Goal: Transaction & Acquisition: Purchase product/service

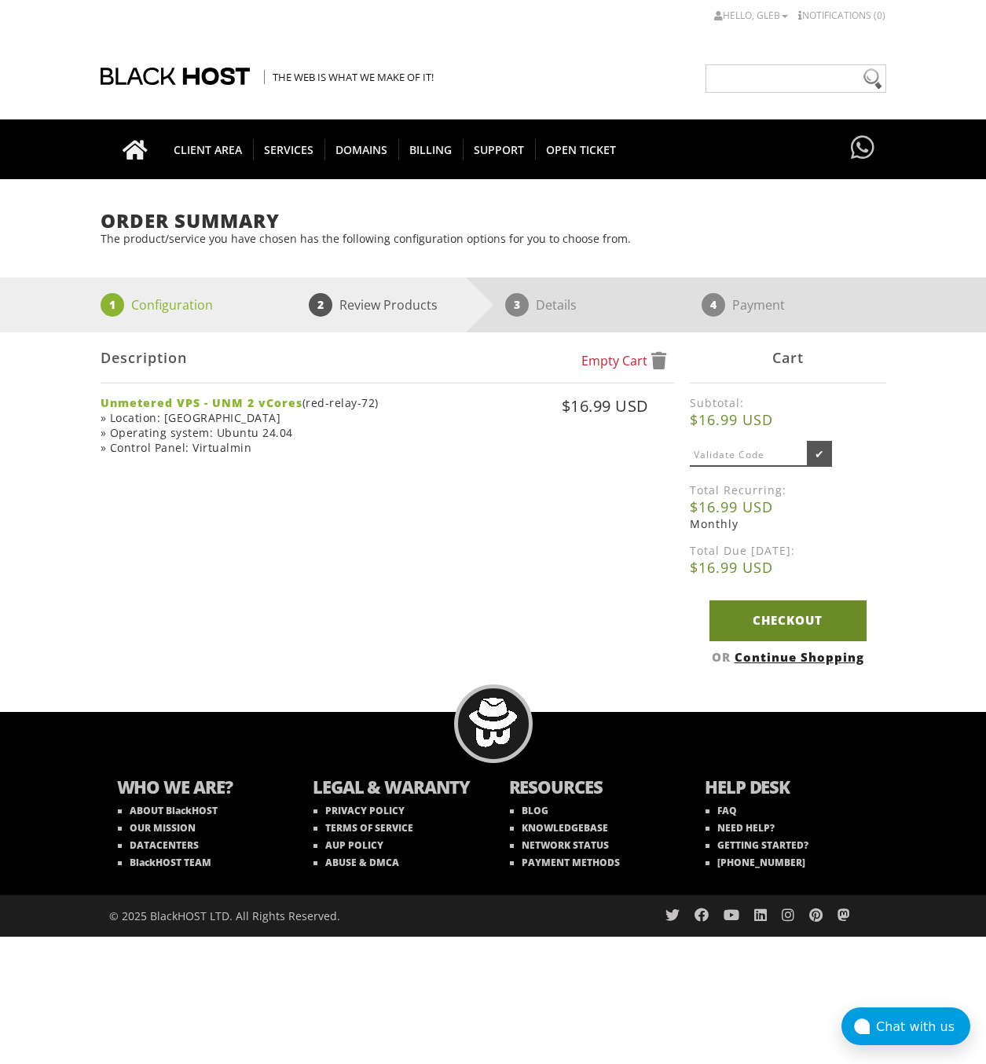
click at [786, 628] on link "Checkout" at bounding box center [787, 620] width 157 height 40
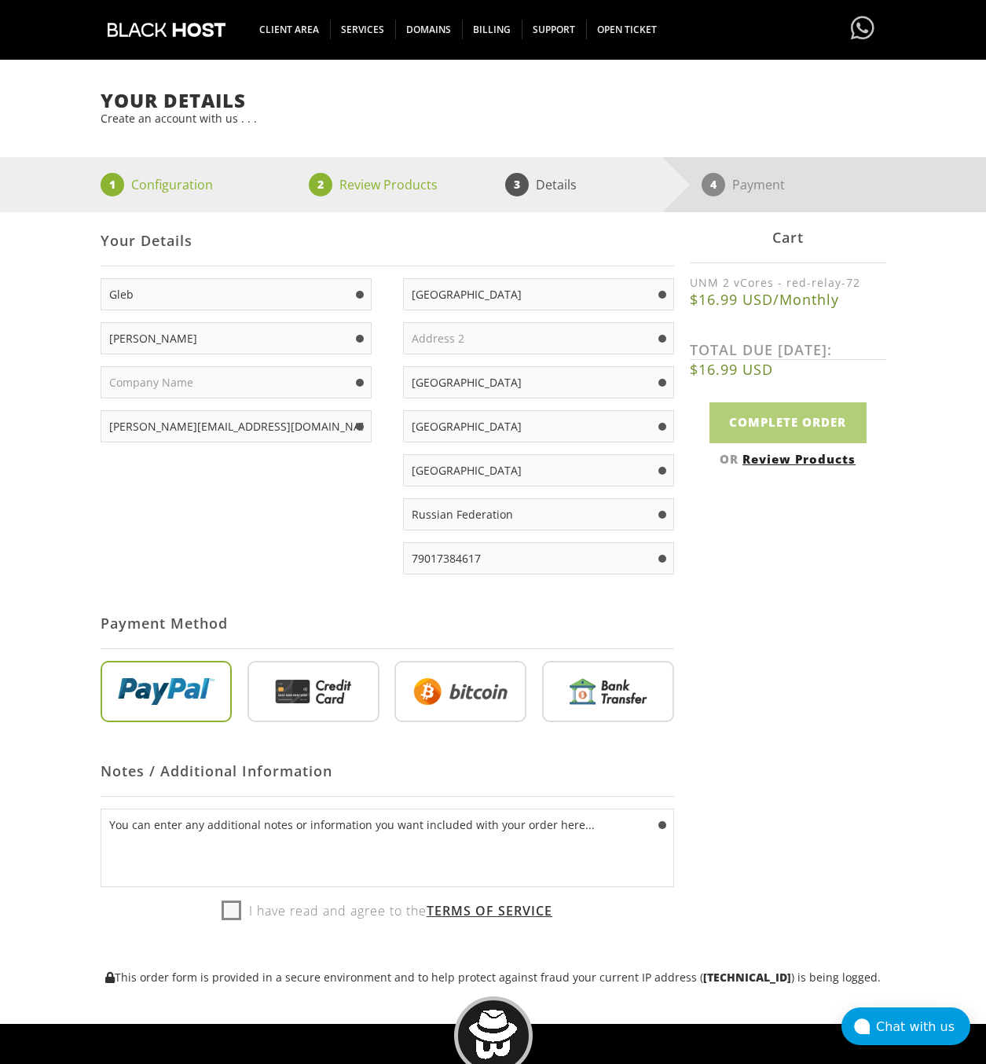
scroll to position [157, 0]
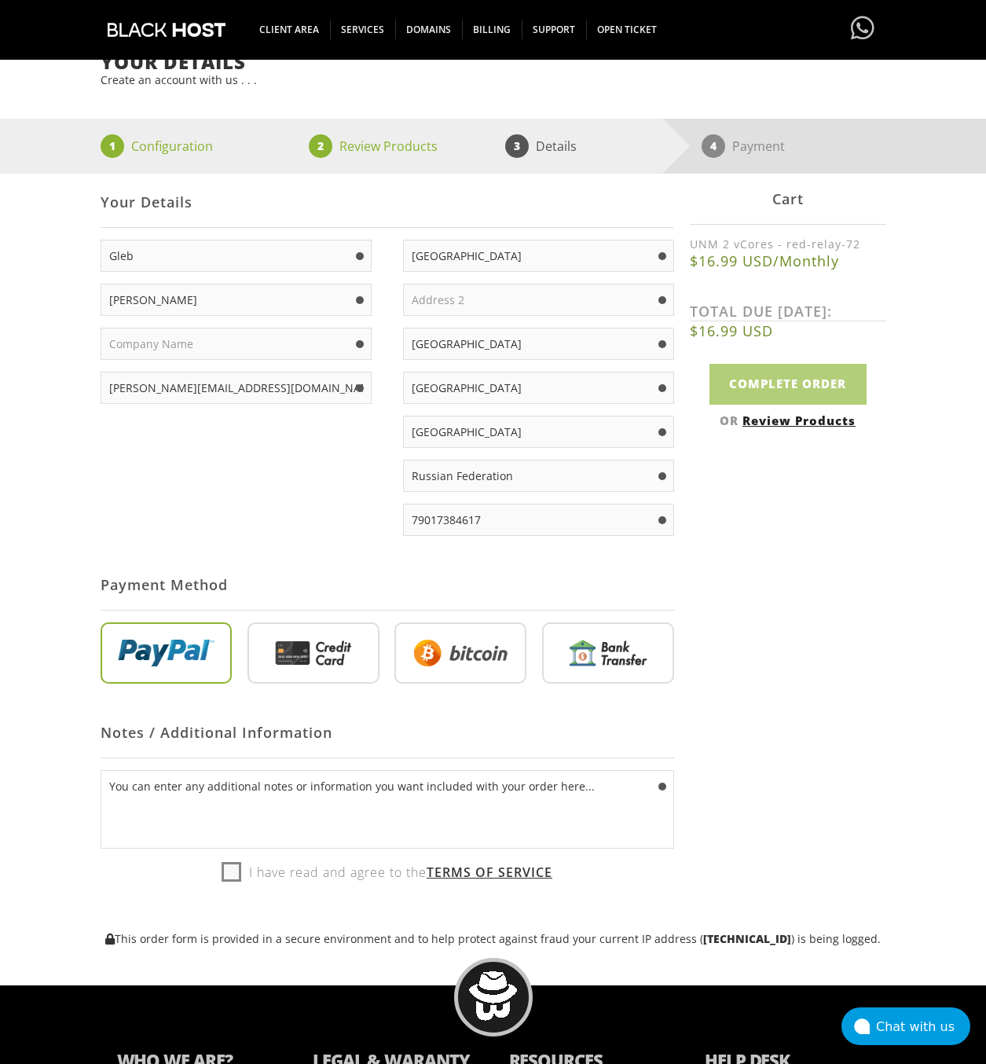
click at [492, 687] on input "radio" at bounding box center [460, 655] width 132 height 61
radio input "true"
click at [187, 679] on input "radio" at bounding box center [167, 655] width 132 height 61
radio input "true"
click at [355, 672] on input "radio" at bounding box center [313, 655] width 132 height 61
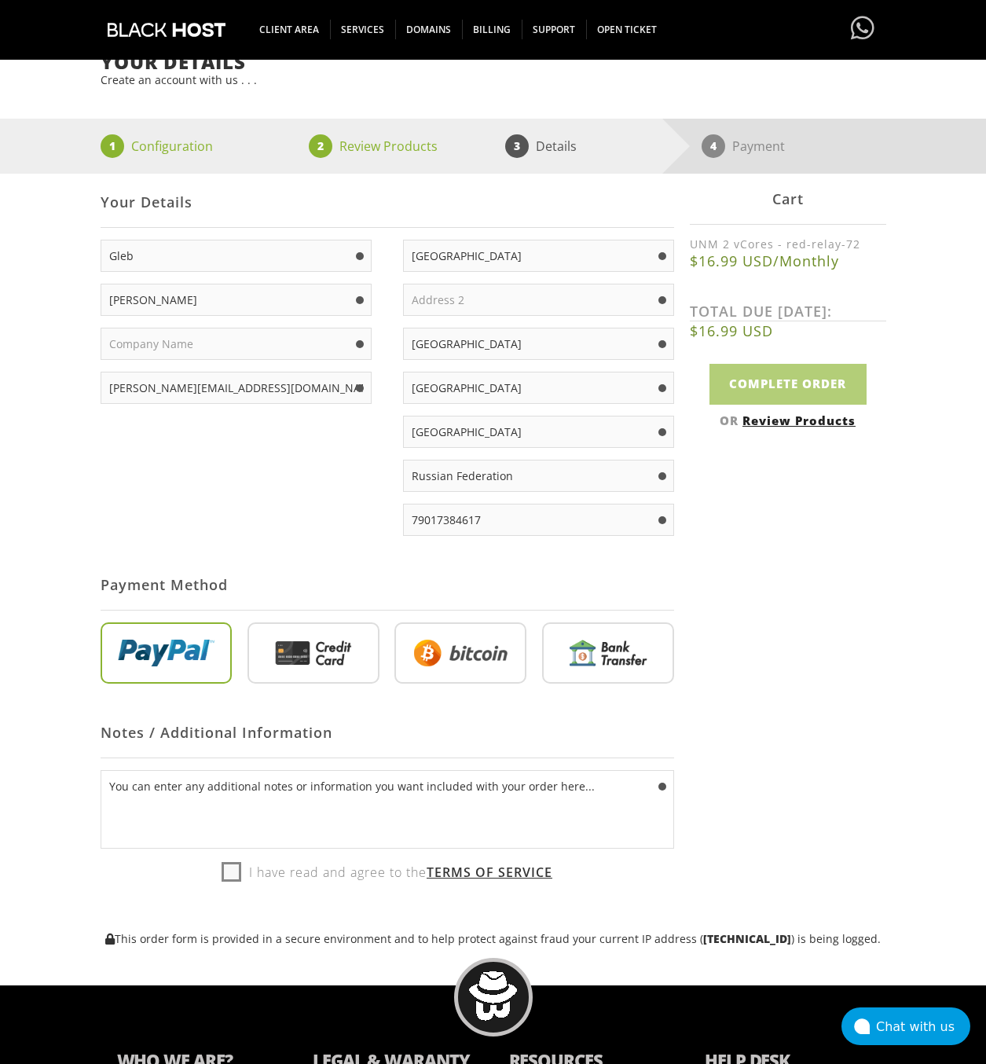
radio input "true"
